Goal: Task Accomplishment & Management: Manage account settings

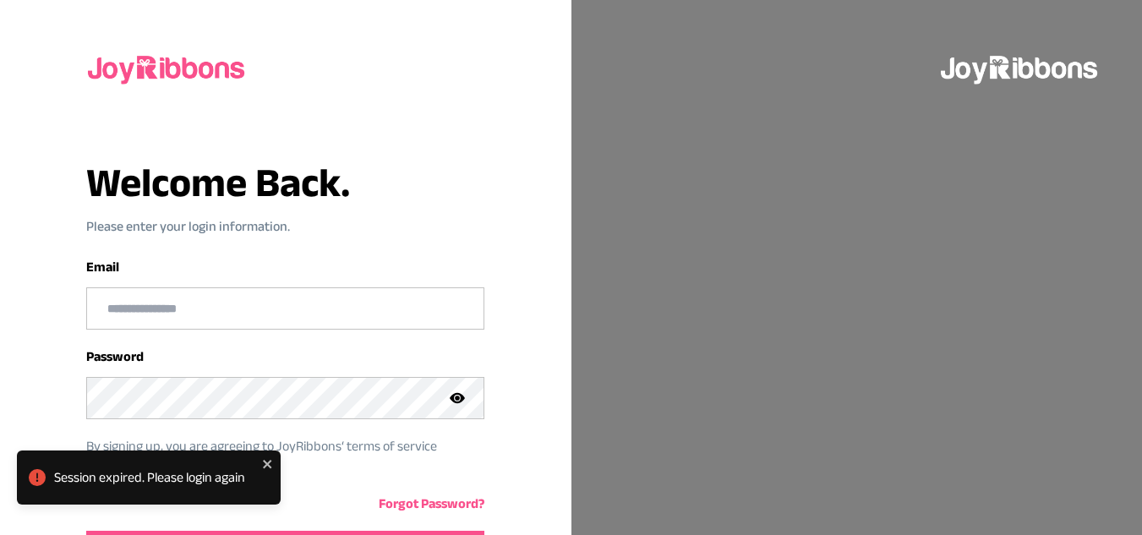
scroll to position [114, 0]
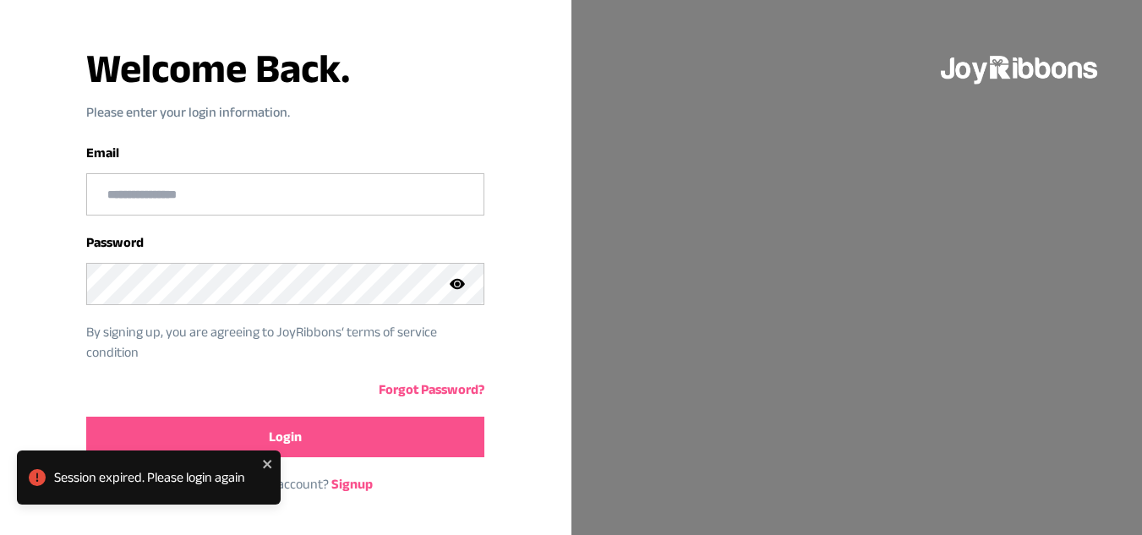
type input "**********"
click at [330, 450] on button "Login" at bounding box center [285, 437] width 398 height 41
